Goal: Information Seeking & Learning: Check status

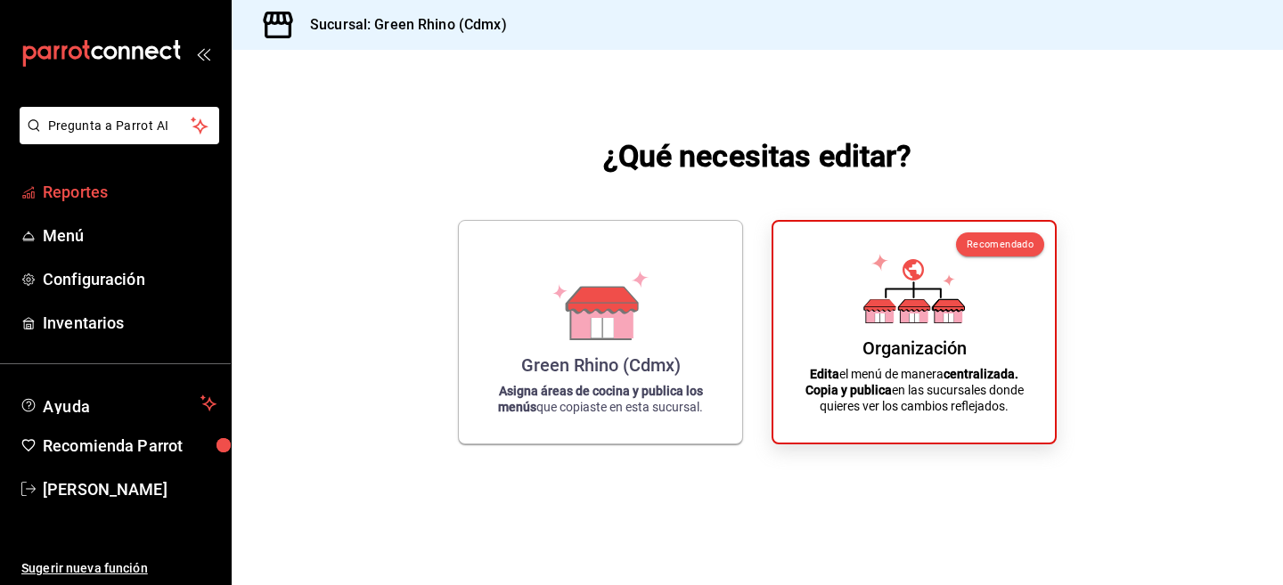
click at [115, 193] on span "Reportes" at bounding box center [130, 192] width 174 height 24
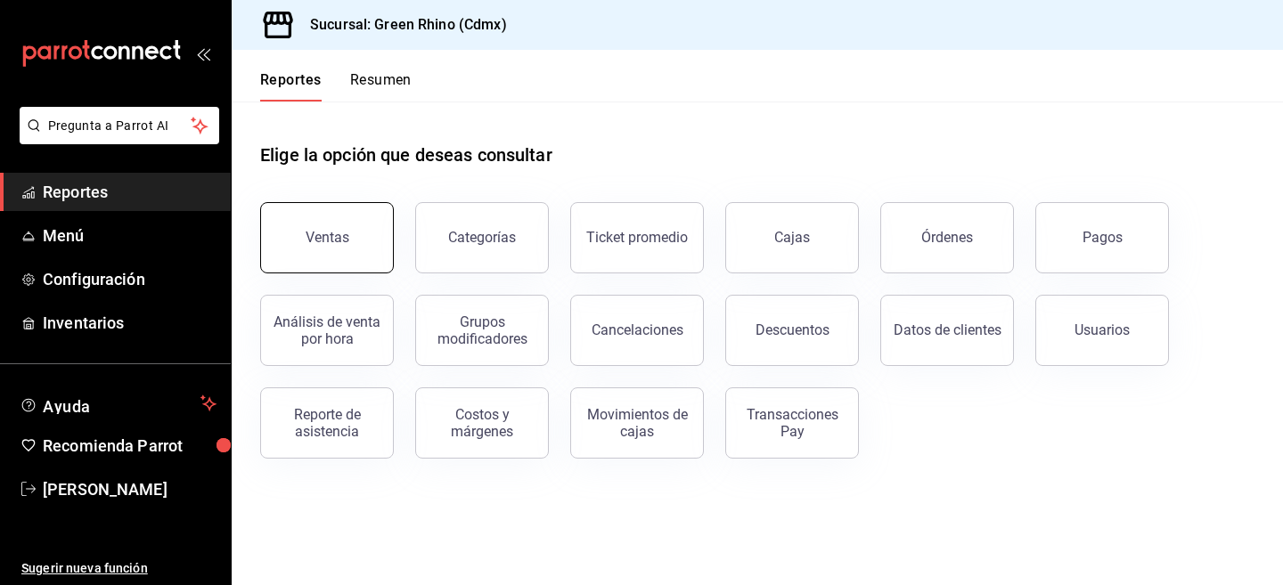
click at [347, 249] on button "Ventas" at bounding box center [327, 237] width 134 height 71
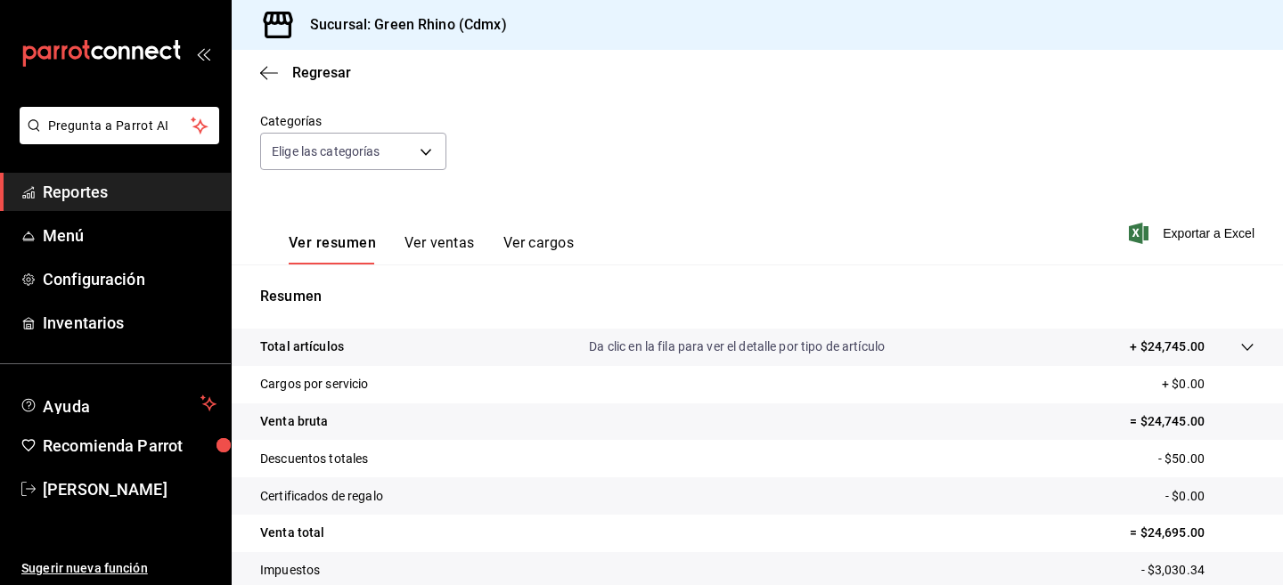
scroll to position [236, 0]
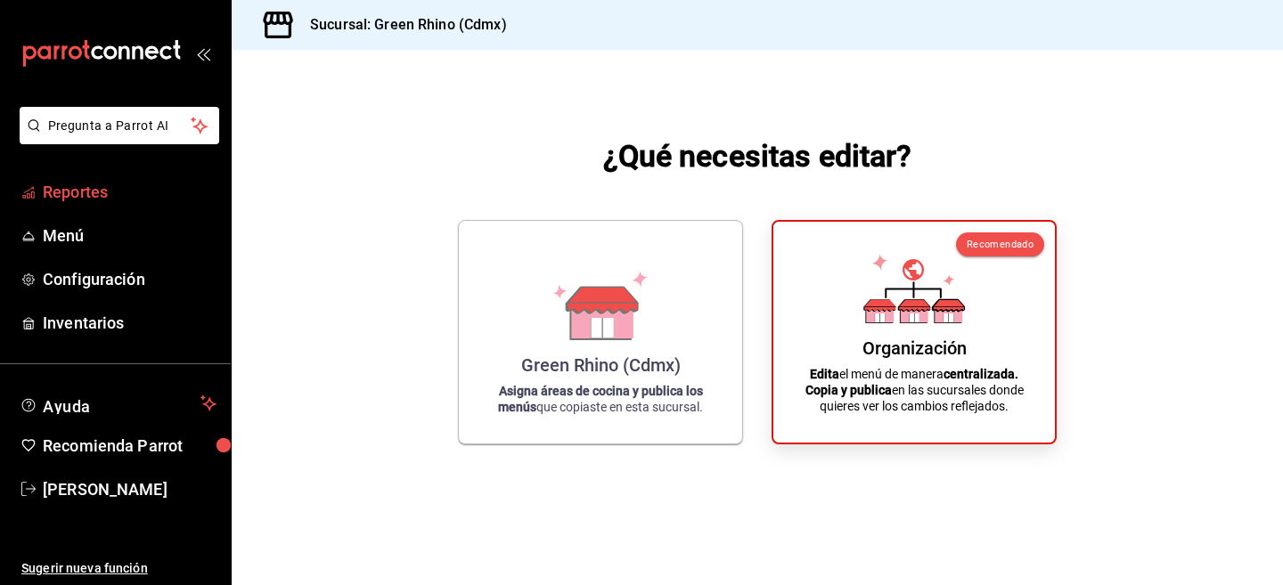
click at [81, 182] on span "Reportes" at bounding box center [130, 192] width 174 height 24
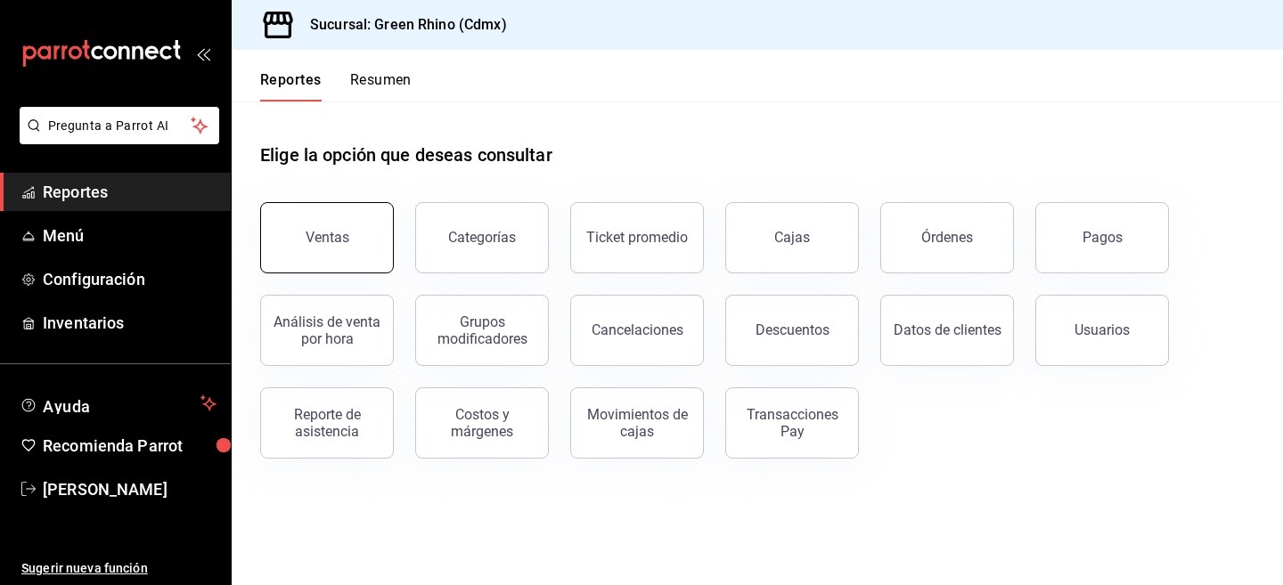
click at [366, 231] on button "Ventas" at bounding box center [327, 237] width 134 height 71
